Goal: Task Accomplishment & Management: Manage account settings

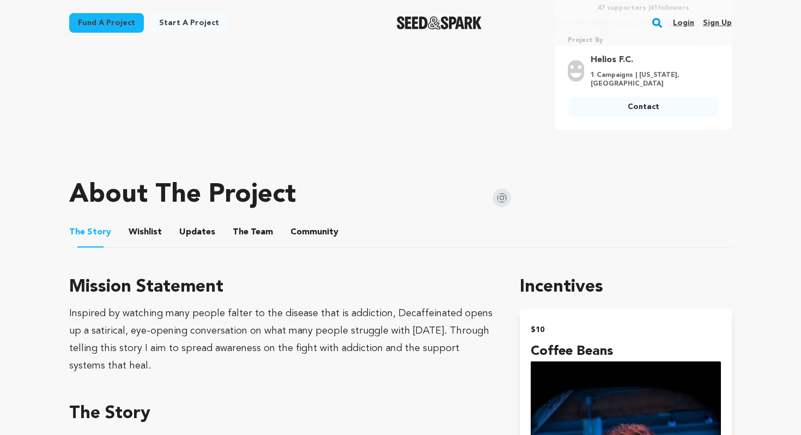
scroll to position [197, 0]
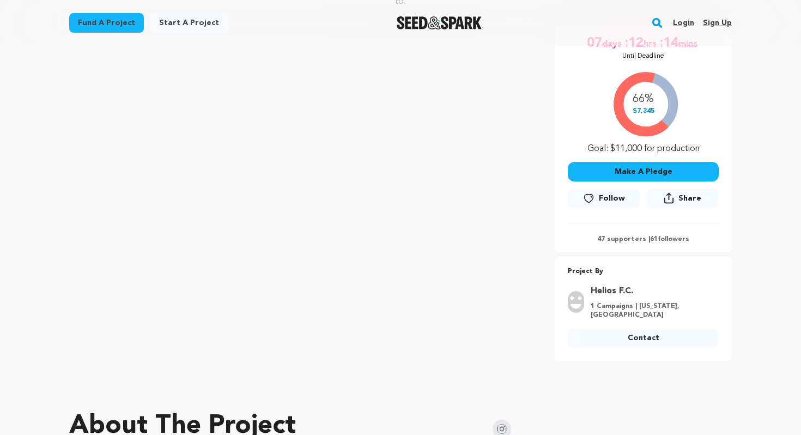
click at [686, 19] on link "Login" at bounding box center [683, 22] width 21 height 17
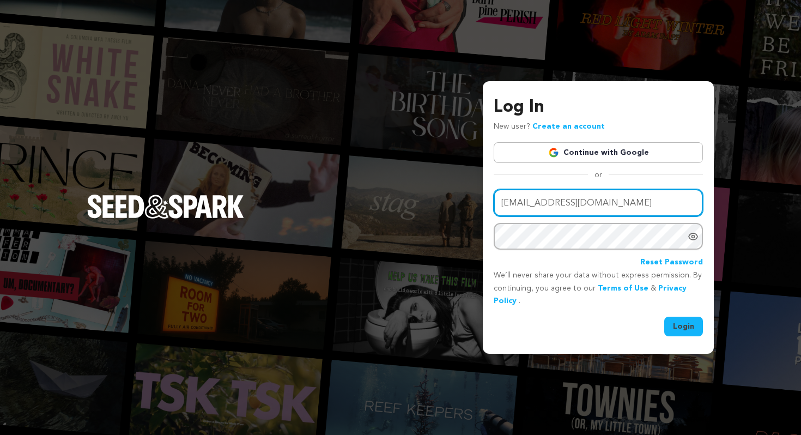
drag, startPoint x: 653, startPoint y: 204, endPoint x: 636, endPoint y: 203, distance: 16.9
click at [637, 203] on input "empressofthemountainshortfilm@gmail.com" at bounding box center [598, 203] width 209 height 28
type input "create@heliosfc.com"
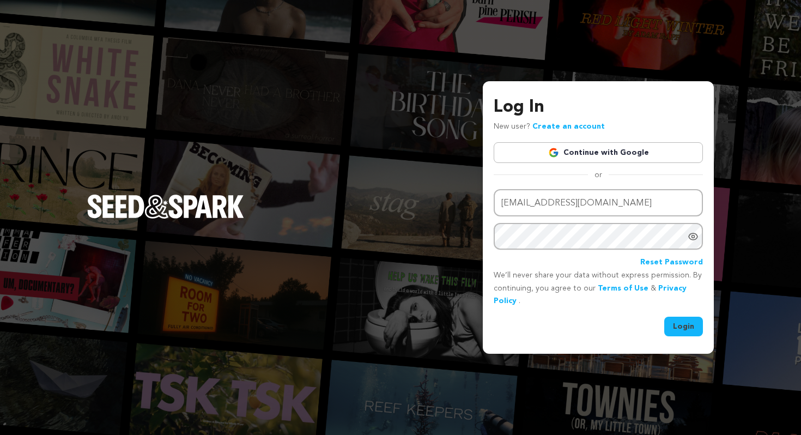
click at [685, 322] on button "Login" at bounding box center [683, 327] width 39 height 20
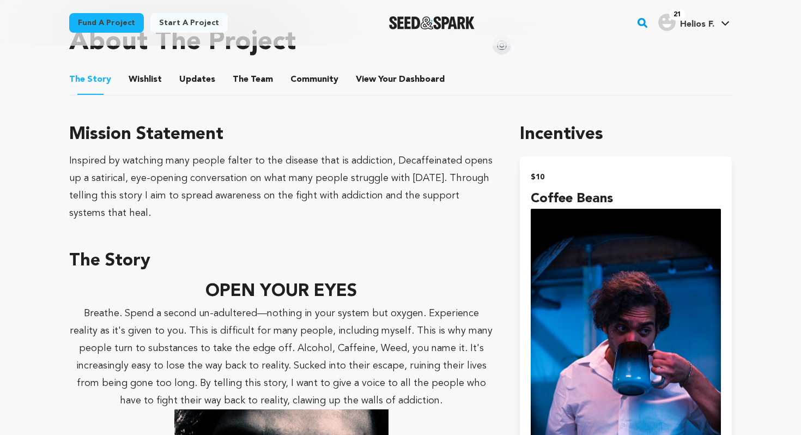
scroll to position [575, 0]
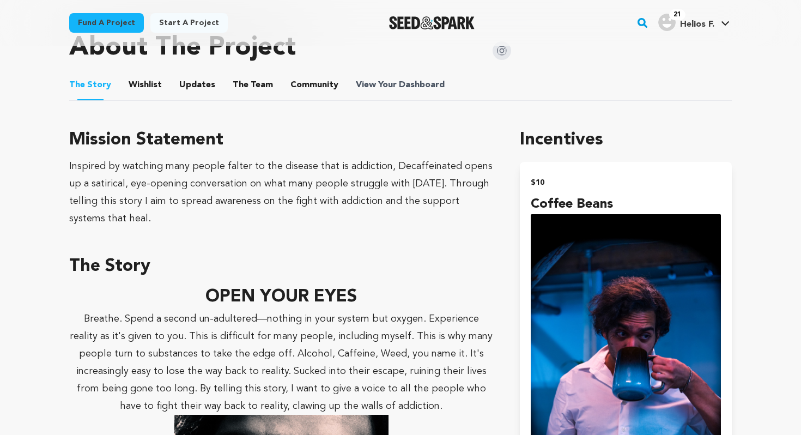
click at [399, 78] on span "Dashboard" at bounding box center [422, 84] width 46 height 13
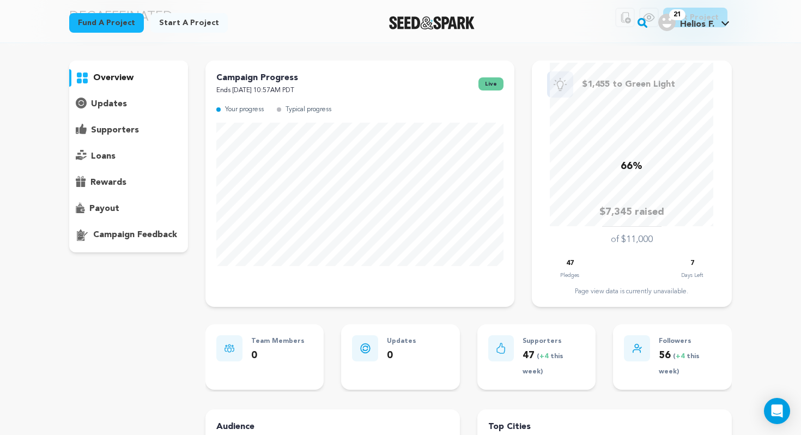
scroll to position [53, 0]
click at [104, 131] on p "supporters" at bounding box center [115, 130] width 48 height 13
